Goal: Information Seeking & Learning: Learn about a topic

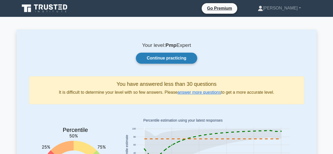
click at [165, 59] on link "Continue practicing" at bounding box center [166, 58] width 61 height 11
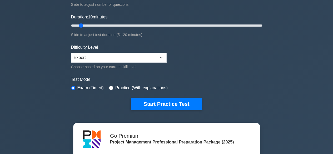
scroll to position [87, 0]
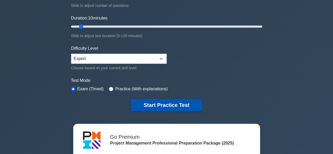
click at [155, 104] on button "Start Practice Test" at bounding box center [166, 105] width 71 height 12
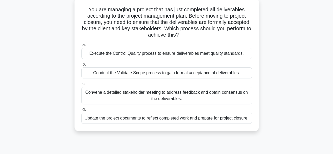
scroll to position [33, 0]
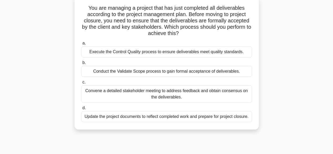
click at [148, 73] on div "Conduct the Validate Scope process to gain formal acceptance of deliverables." at bounding box center [166, 71] width 170 height 11
click at [81, 64] on input "b. Conduct the Validate Scope process to gain formal acceptance of deliverables." at bounding box center [81, 62] width 0 height 3
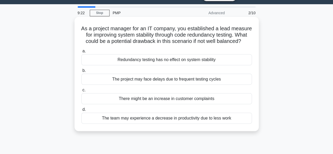
scroll to position [13, 0]
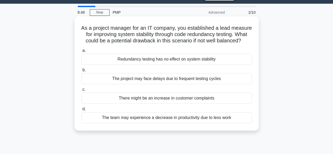
click at [162, 65] on div "Redundancy testing has no effect on system stability" at bounding box center [166, 59] width 170 height 11
click at [81, 52] on input "a. Redundancy testing has no effect on system stability" at bounding box center [81, 50] width 0 height 3
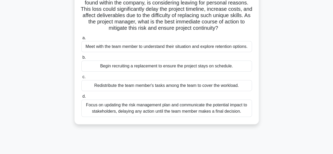
scroll to position [52, 0]
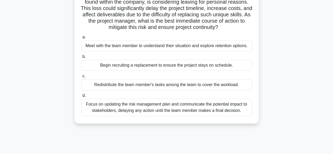
click at [129, 106] on div "Focus on updating the risk management plan and communicate the potential impact…" at bounding box center [166, 107] width 170 height 17
click at [81, 97] on input "d. Focus on updating the risk management plan and communicate the potential imp…" at bounding box center [81, 95] width 0 height 3
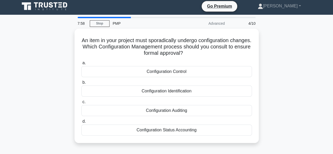
scroll to position [0, 0]
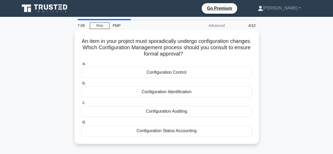
click at [167, 71] on div "Configuration Control" at bounding box center [166, 72] width 170 height 11
click at [81, 66] on input "a. Configuration Control" at bounding box center [81, 63] width 0 height 3
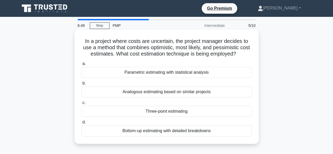
click at [155, 110] on div "Three-point estimating" at bounding box center [166, 111] width 170 height 11
click at [81, 104] on input "c. Three-point estimating" at bounding box center [81, 102] width 0 height 3
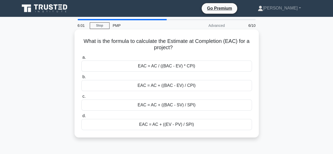
click at [152, 62] on div "EAC = AC / ((BAC - EV) * CPI)" at bounding box center [166, 66] width 170 height 11
click at [81, 59] on input "a. EAC = AC / ((BAC - EV) * CPI)" at bounding box center [81, 57] width 0 height 3
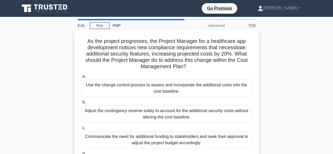
click at [164, 87] on div "Use the change control process to assess and incorporate the additional costs i…" at bounding box center [166, 87] width 170 height 17
click at [81, 78] on input "a. Use the change control process to assess and incorporate the additional cost…" at bounding box center [81, 76] width 0 height 3
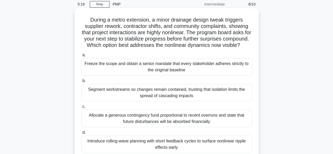
scroll to position [46, 0]
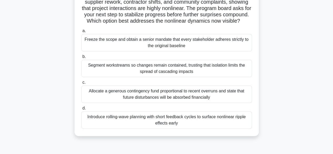
click at [168, 124] on div "Introduce rolling-wave planning with short feedback cycles to surface nonlinear…" at bounding box center [166, 119] width 170 height 17
click at [81, 110] on input "d. Introduce rolling-wave planning with short feedback cycles to surface nonlin…" at bounding box center [81, 108] width 0 height 3
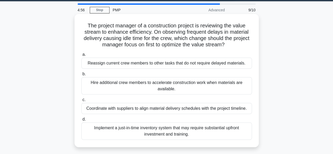
scroll to position [16, 0]
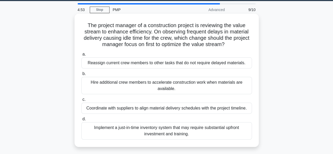
click at [159, 129] on div "Implement a just-in-time inventory system that may require substantial upfront …" at bounding box center [166, 130] width 170 height 17
click at [81, 121] on input "d. Implement a just-in-time inventory system that may require substantial upfro…" at bounding box center [81, 118] width 0 height 3
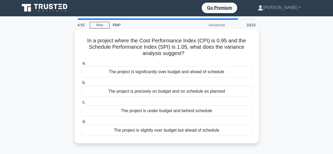
scroll to position [0, 0]
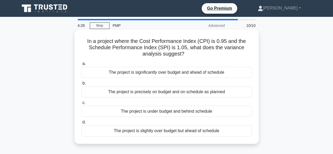
click at [132, 131] on div "The project is slightly over budget but ahead of schedule" at bounding box center [166, 130] width 170 height 11
click at [81, 124] on input "d. The project is slightly over budget but ahead of schedule" at bounding box center [81, 121] width 0 height 3
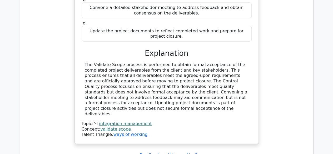
scroll to position [640, 0]
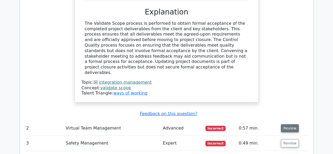
click at [290, 124] on button "Review" at bounding box center [290, 128] width 18 height 8
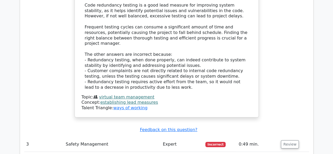
scroll to position [915, 0]
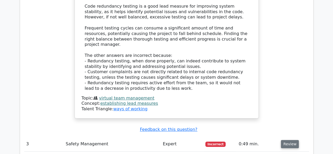
click at [288, 140] on button "Review" at bounding box center [290, 144] width 18 height 8
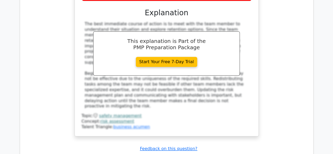
scroll to position [1223, 0]
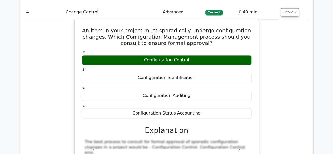
scroll to position [1466, 0]
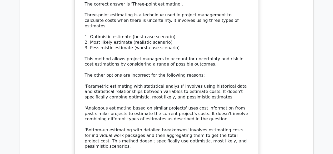
scroll to position [1774, 0]
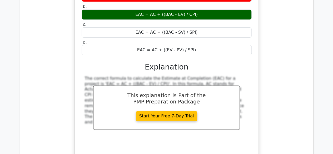
scroll to position [2018, 0]
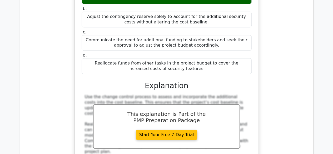
scroll to position [2273, 0]
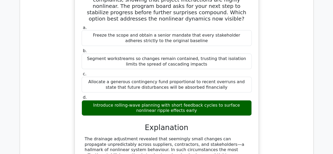
scroll to position [2589, 0]
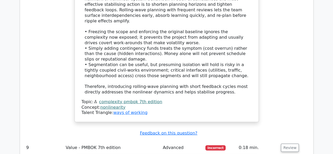
scroll to position [2659, 0]
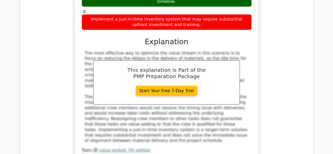
scroll to position [2922, 0]
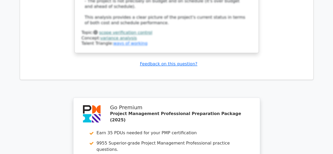
scroll to position [3361, 0]
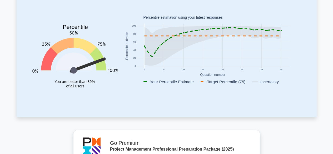
scroll to position [71, 0]
